Goal: Task Accomplishment & Management: Manage account settings

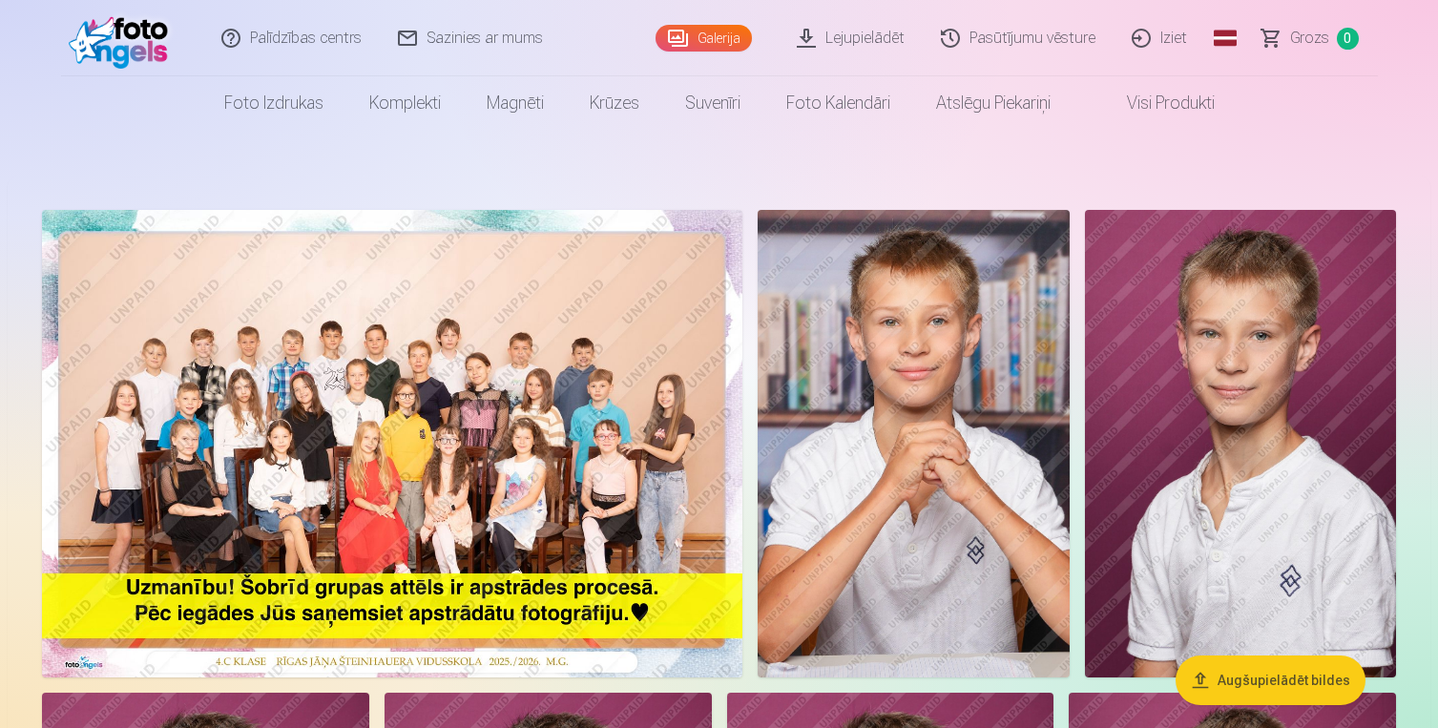
click at [1153, 31] on link "Iziet" at bounding box center [1160, 38] width 92 height 76
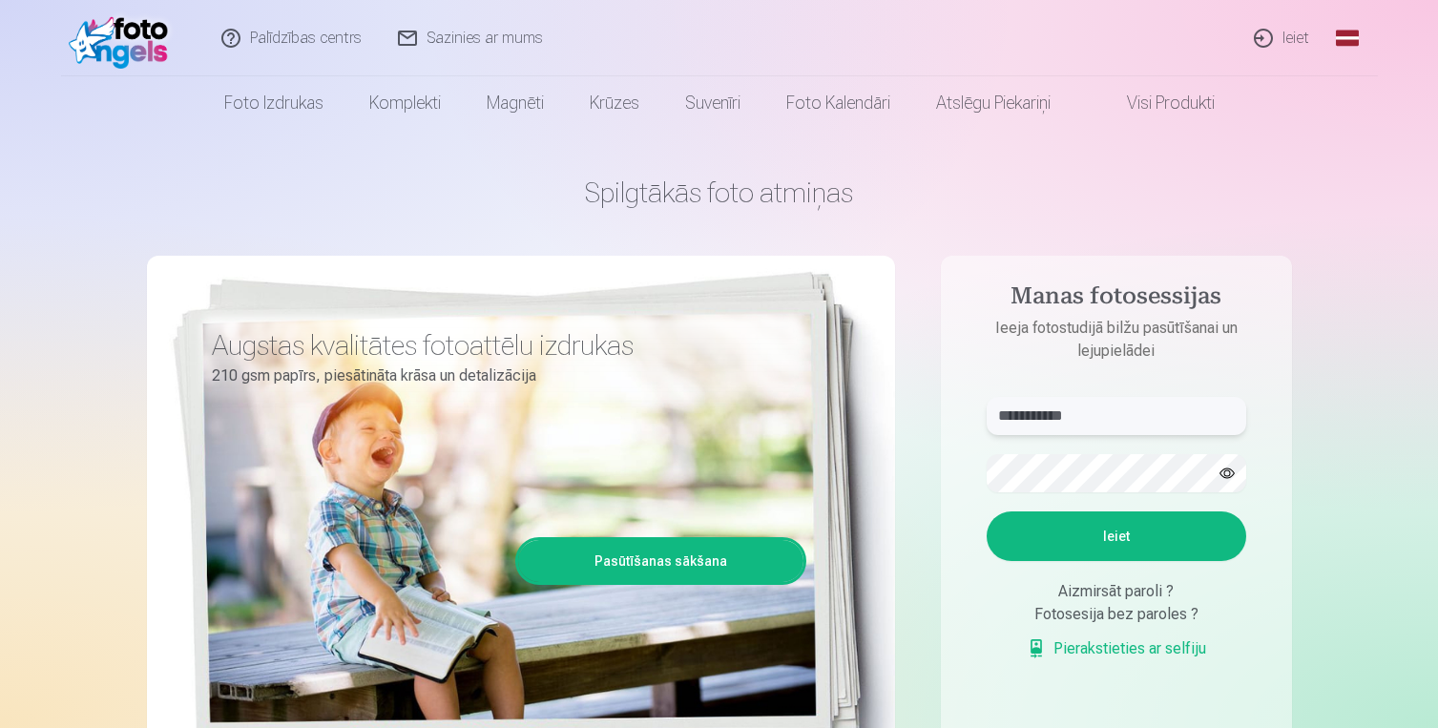
type input "**********"
click at [1115, 536] on button "Ieiet" at bounding box center [1115, 536] width 259 height 50
